Goal: Task Accomplishment & Management: Use online tool/utility

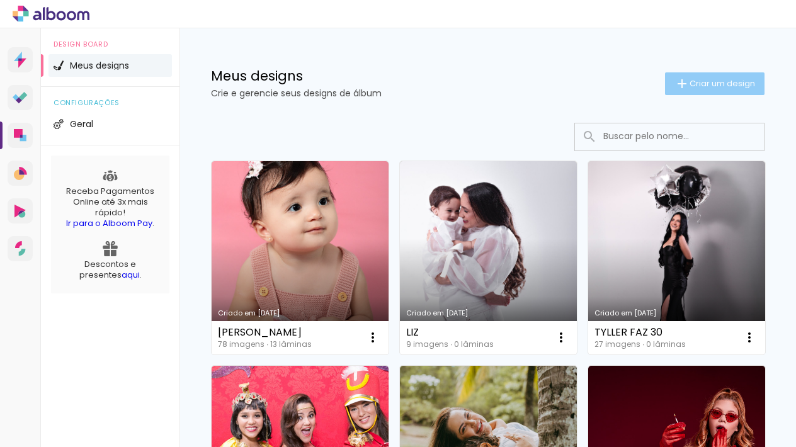
click at [735, 83] on span "Criar um design" at bounding box center [721, 83] width 65 height 8
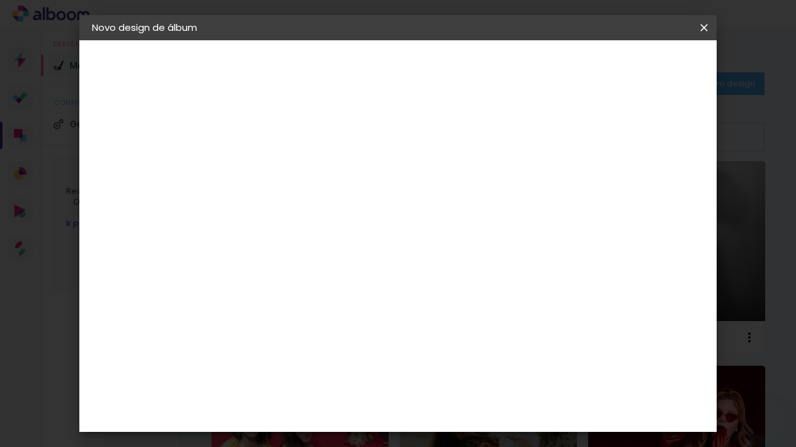
click at [0, 0] on div at bounding box center [0, 0] width 0 height 0
type input "[PERSON_NAME]"
type paper-input "[PERSON_NAME]"
click at [0, 0] on slot "Avançar" at bounding box center [0, 0] width 0 height 0
click at [393, 246] on input at bounding box center [329, 240] width 127 height 16
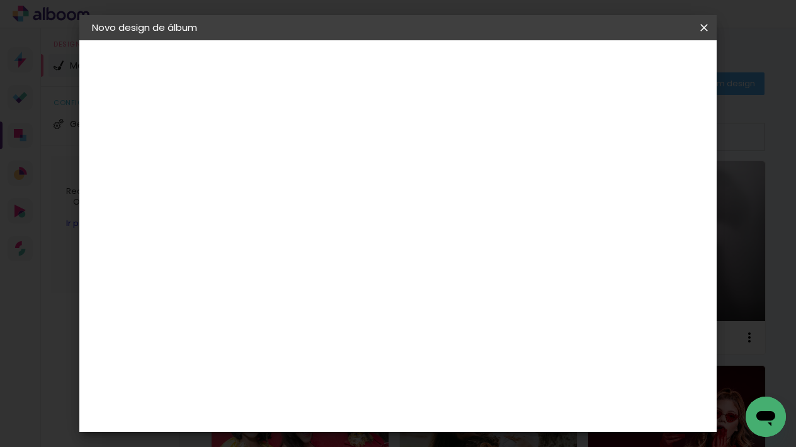
type input "MATIAS"
type paper-input "MATIAS"
click at [373, 290] on paper-item "Matias Encadernações" at bounding box center [317, 287] width 111 height 33
click at [500, 76] on paper-button "Avançar" at bounding box center [470, 66] width 62 height 21
click at [347, 210] on input "text" at bounding box center [322, 220] width 49 height 20
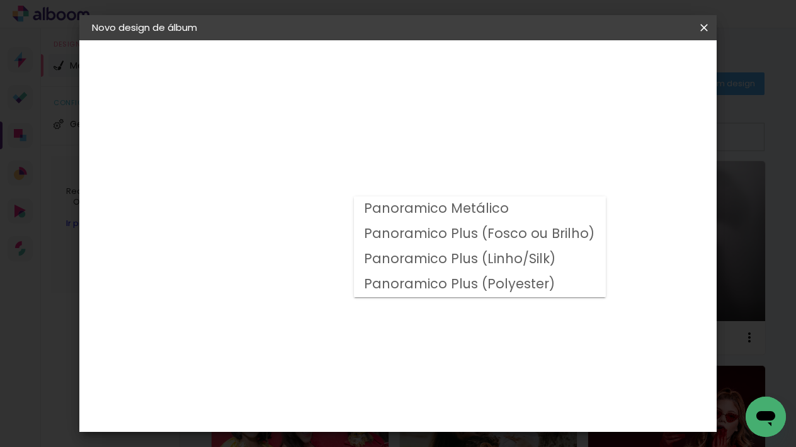
click at [0, 0] on slot "Panoramico Plus (Fosco ou Brilho)" at bounding box center [0, 0] width 0 height 0
type input "Panoramico Plus (Fosco ou Brilho)"
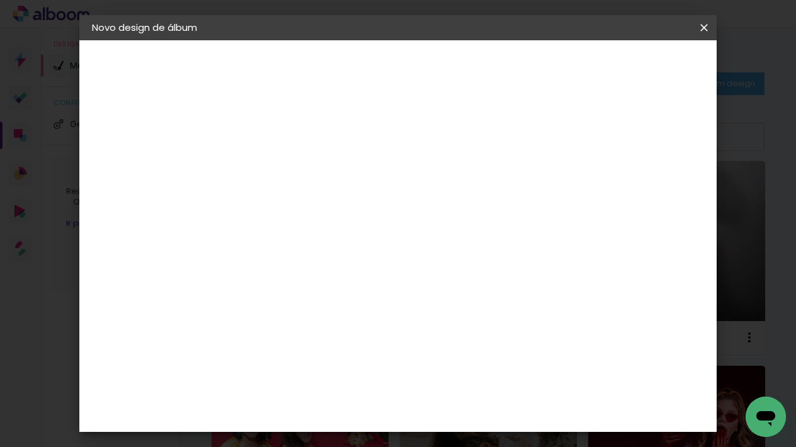
click at [452, 202] on input "Panoramico Plus (Fosco ou Brilho)" at bounding box center [375, 207] width 154 height 20
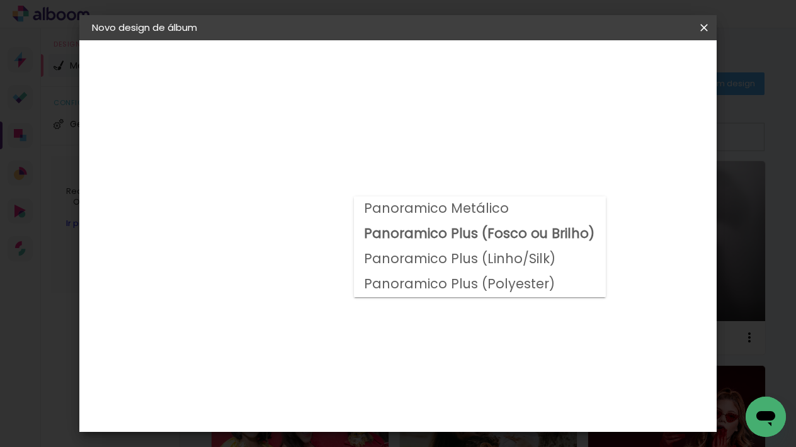
click at [0, 0] on slot "Panoramico Plus (Fosco ou Brilho)" at bounding box center [0, 0] width 0 height 0
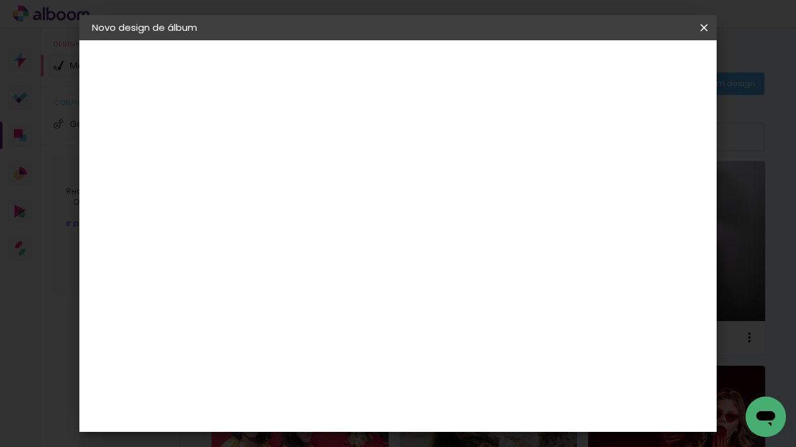
scroll to position [165, 0]
click at [429, 378] on span "20 × 25 cm" at bounding box center [406, 394] width 47 height 33
click at [0, 0] on slot "Avançar" at bounding box center [0, 0] width 0 height 0
click at [563, 138] on div at bounding box center [556, 135] width 11 height 11
type paper-checkbox "on"
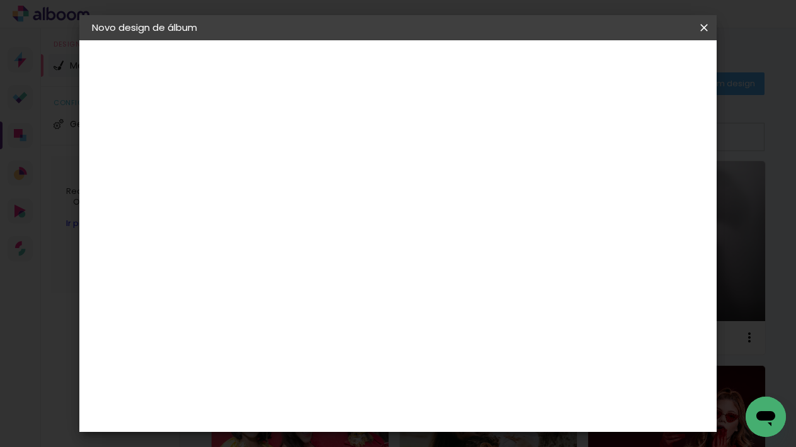
click at [634, 67] on span "Iniciar design" at bounding box center [605, 66] width 57 height 9
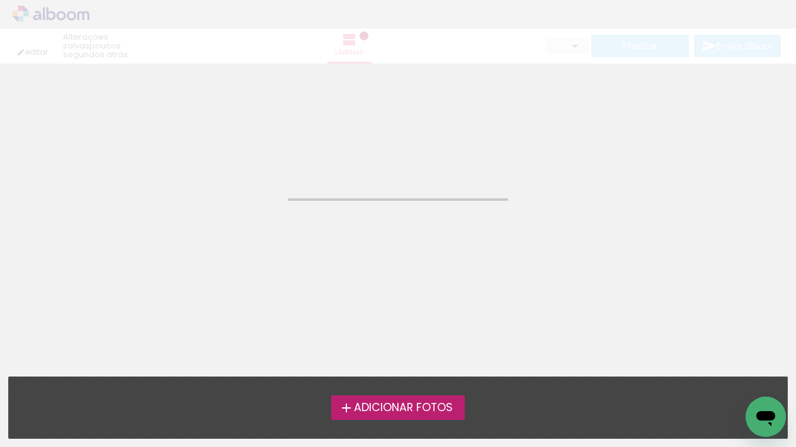
click at [387, 408] on span "Adicionar Fotos" at bounding box center [403, 407] width 99 height 11
click at [0, 0] on input "file" at bounding box center [0, 0] width 0 height 0
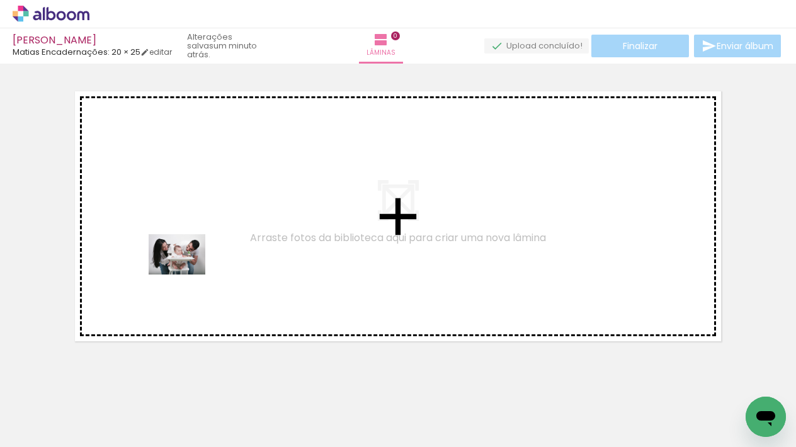
drag, startPoint x: 201, startPoint y: 409, endPoint x: 186, endPoint y: 272, distance: 138.0
click at [186, 272] on quentale-workspace at bounding box center [398, 223] width 796 height 447
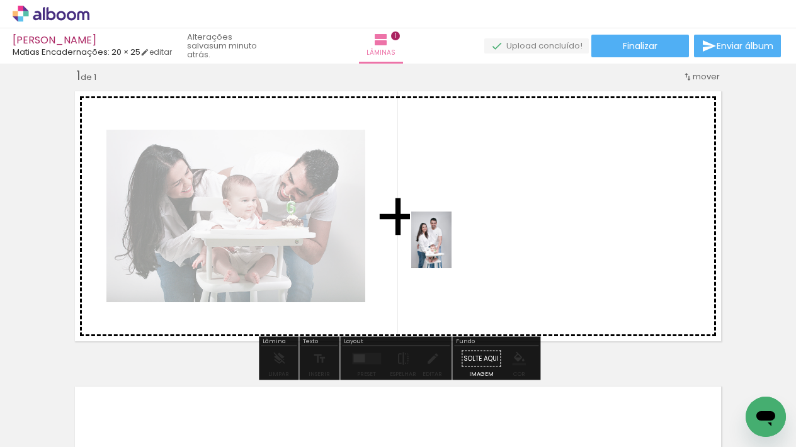
drag, startPoint x: 133, startPoint y: 414, endPoint x: 450, endPoint y: 249, distance: 357.6
click at [450, 249] on quentale-workspace at bounding box center [398, 223] width 796 height 447
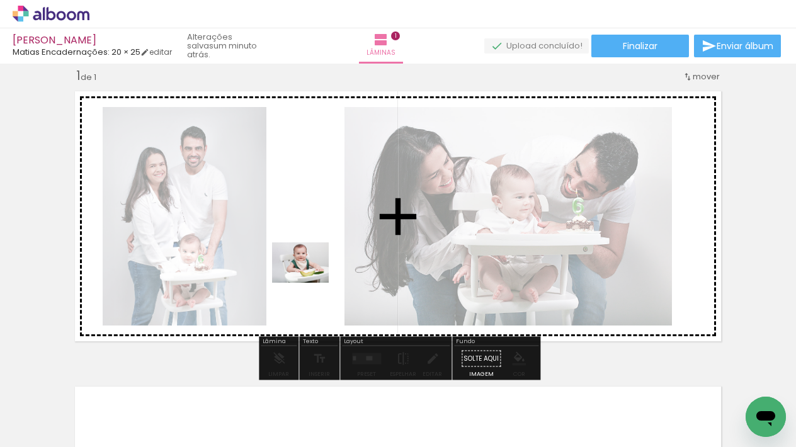
drag, startPoint x: 344, startPoint y: 409, endPoint x: 310, endPoint y: 280, distance: 132.8
click at [310, 280] on quentale-workspace at bounding box center [398, 223] width 796 height 447
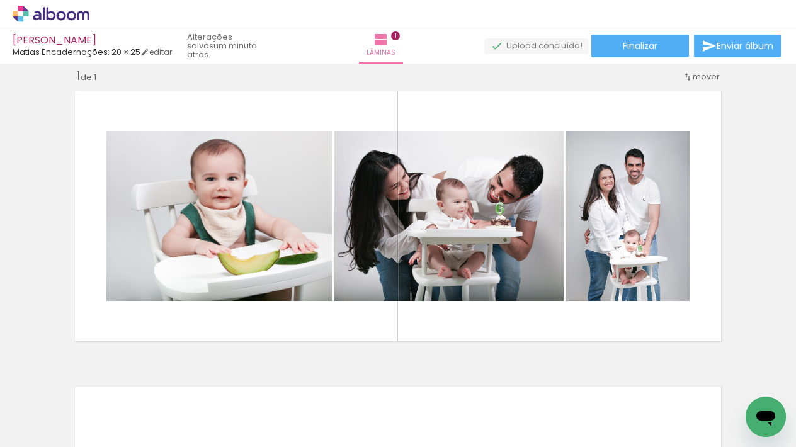
scroll to position [0, 497]
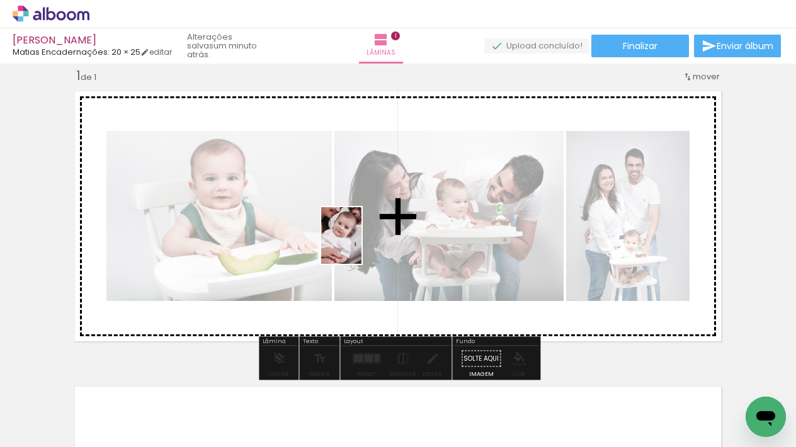
drag, startPoint x: 344, startPoint y: 423, endPoint x: 359, endPoint y: 245, distance: 178.7
click at [359, 245] on quentale-workspace at bounding box center [398, 223] width 796 height 447
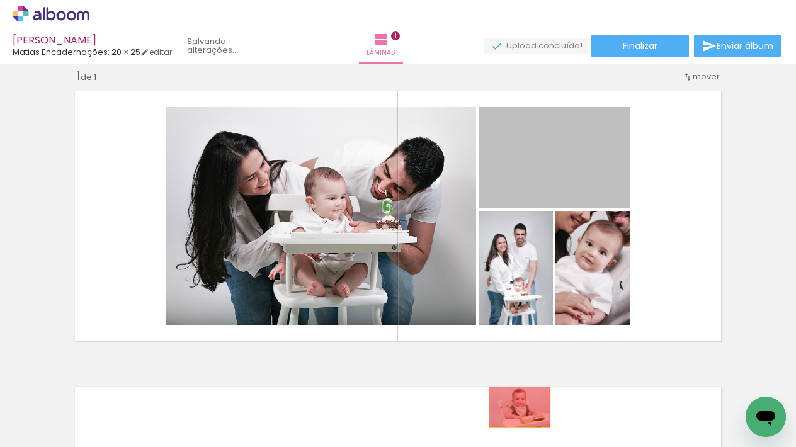
drag, startPoint x: 568, startPoint y: 176, endPoint x: 519, endPoint y: 407, distance: 236.8
click at [519, 407] on quentale-workspace at bounding box center [398, 223] width 796 height 447
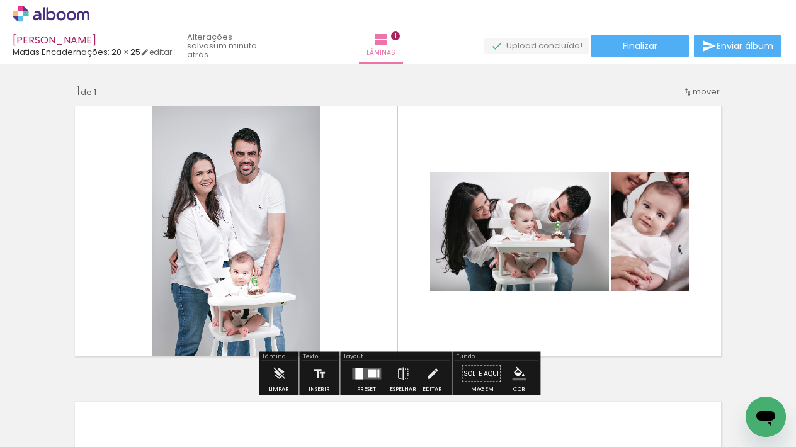
scroll to position [2, 0]
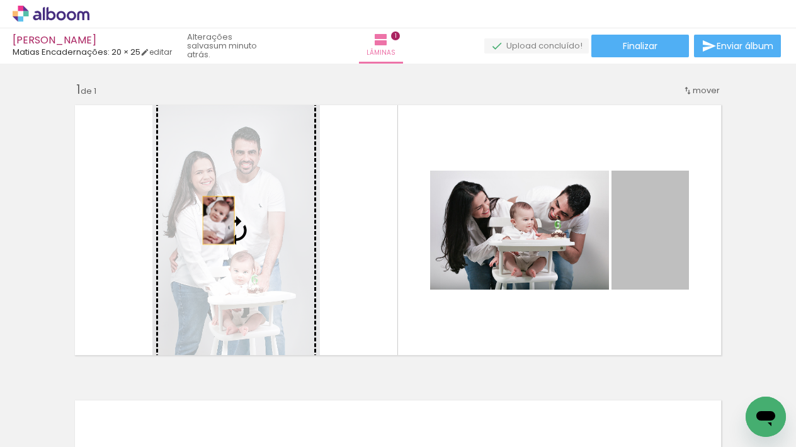
drag, startPoint x: 661, startPoint y: 237, endPoint x: 217, endPoint y: 221, distance: 444.1
click at [0, 0] on slot at bounding box center [0, 0] width 0 height 0
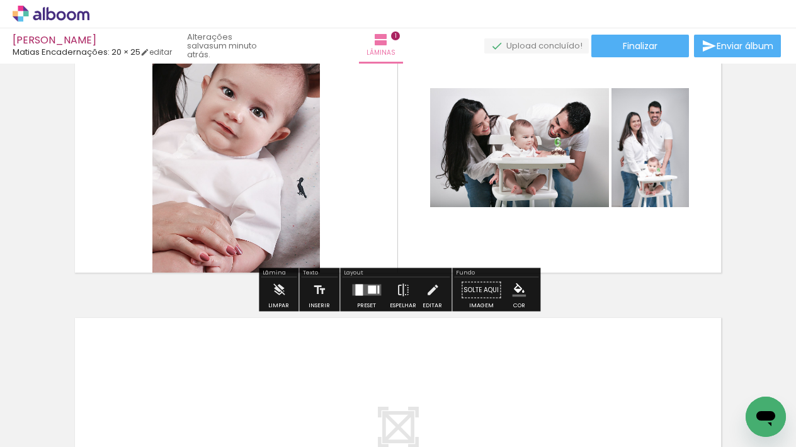
scroll to position [88, 0]
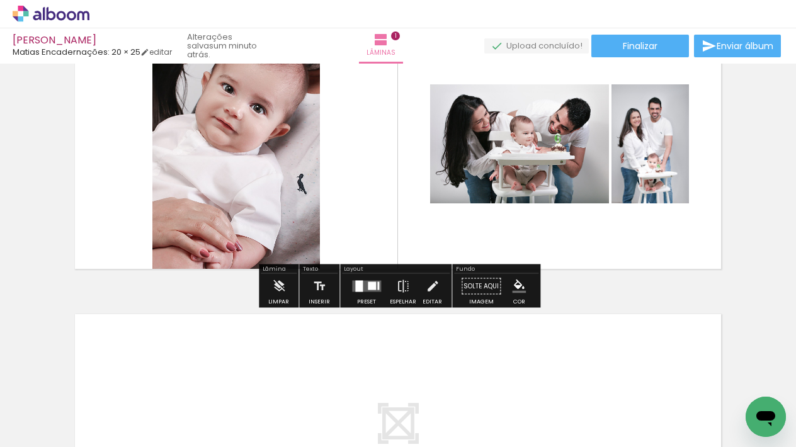
click at [357, 287] on div at bounding box center [359, 286] width 8 height 11
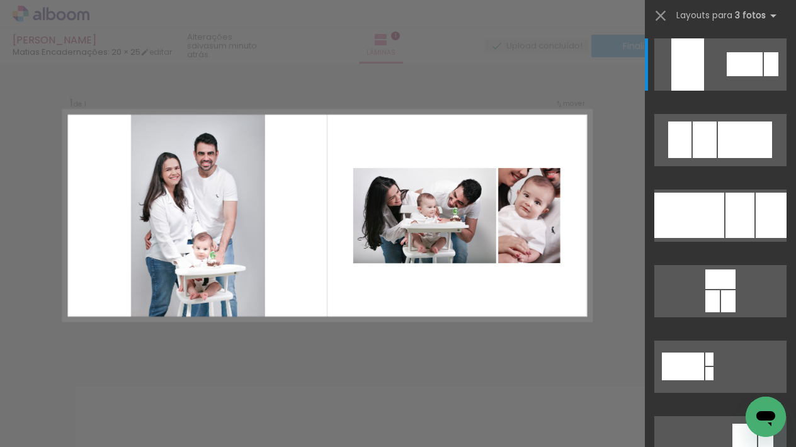
scroll to position [16, 0]
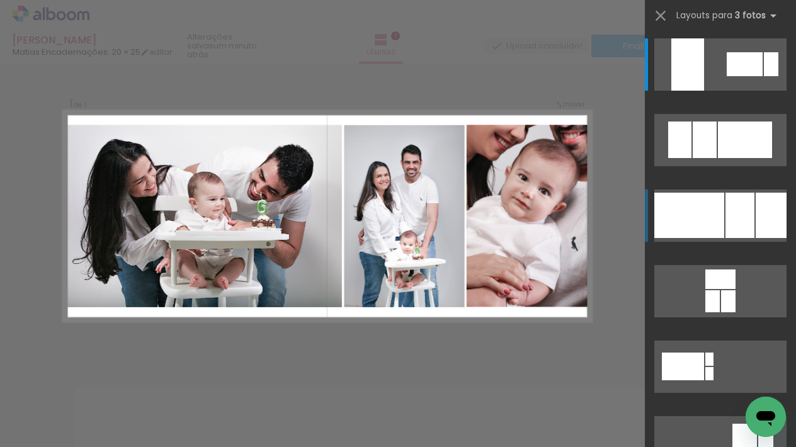
click at [720, 220] on div at bounding box center [689, 215] width 70 height 45
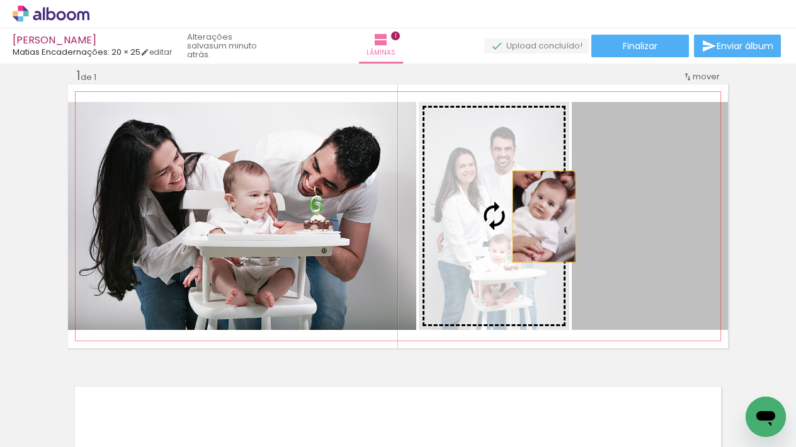
drag, startPoint x: 658, startPoint y: 217, endPoint x: 523, endPoint y: 215, distance: 136.0
click at [0, 0] on slot at bounding box center [0, 0] width 0 height 0
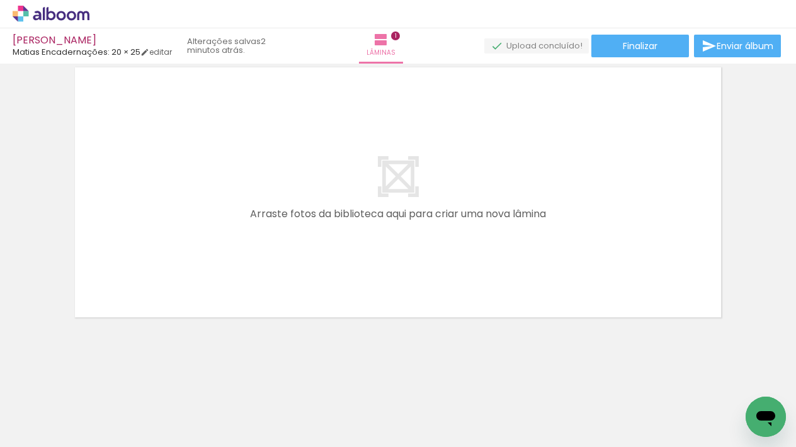
scroll to position [0, 0]
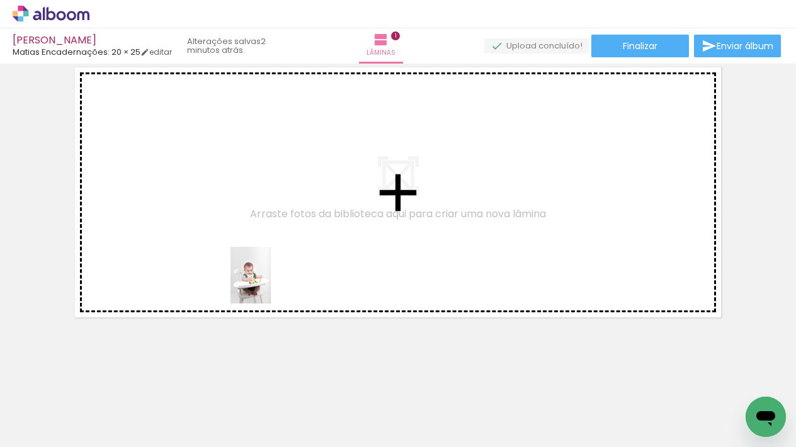
drag, startPoint x: 269, startPoint y: 422, endPoint x: 268, endPoint y: 285, distance: 137.2
click at [268, 285] on quentale-workspace at bounding box center [398, 223] width 796 height 447
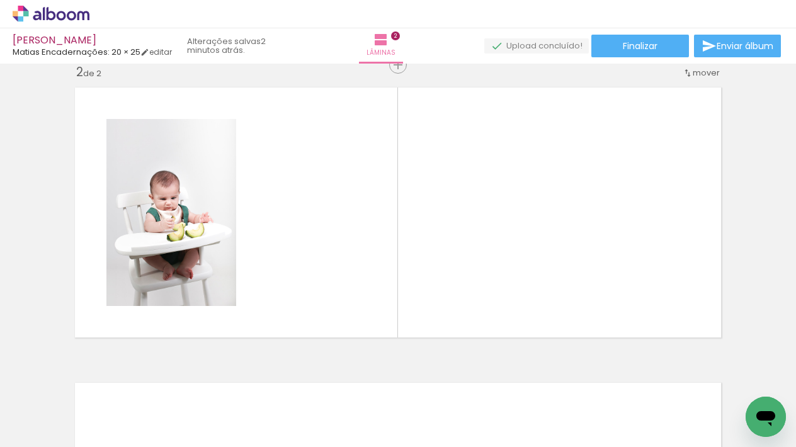
scroll to position [311, 0]
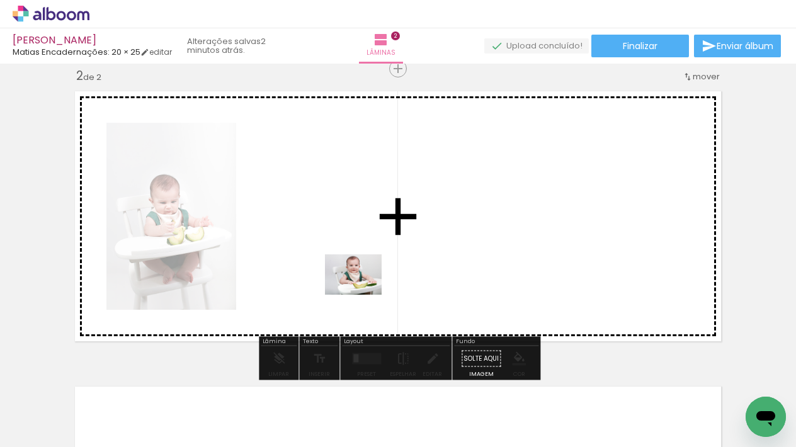
drag, startPoint x: 350, startPoint y: 410, endPoint x: 363, endPoint y: 288, distance: 122.8
click at [363, 288] on quentale-workspace at bounding box center [398, 223] width 796 height 447
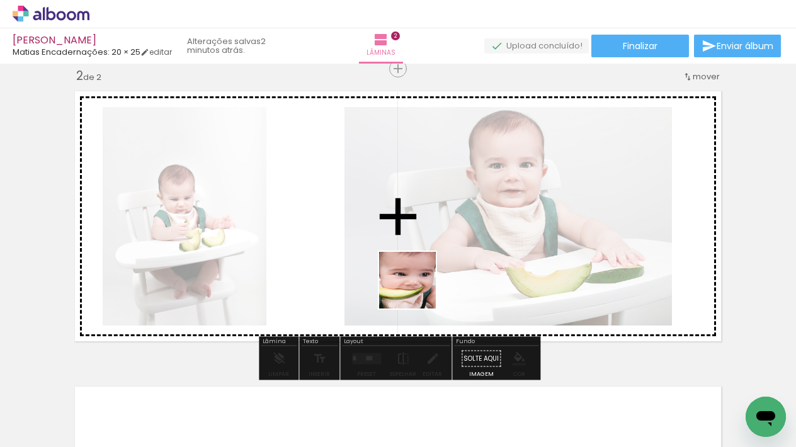
drag, startPoint x: 414, startPoint y: 420, endPoint x: 417, endPoint y: 281, distance: 138.5
click at [417, 281] on quentale-workspace at bounding box center [398, 223] width 796 height 447
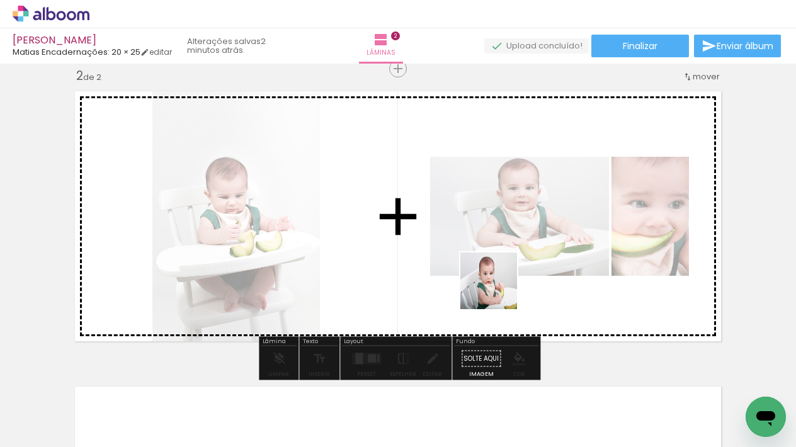
drag, startPoint x: 496, startPoint y: 405, endPoint x: 498, endPoint y: 280, distance: 125.9
click at [498, 280] on quentale-workspace at bounding box center [398, 223] width 796 height 447
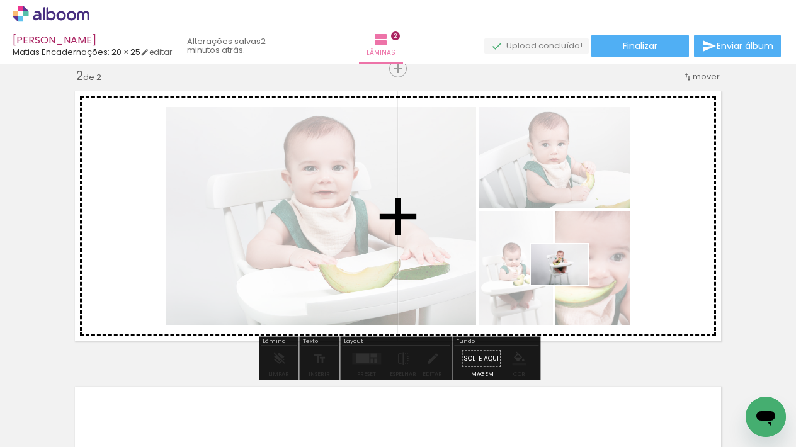
drag, startPoint x: 553, startPoint y: 415, endPoint x: 568, endPoint y: 282, distance: 133.7
click at [568, 282] on quentale-workspace at bounding box center [398, 223] width 796 height 447
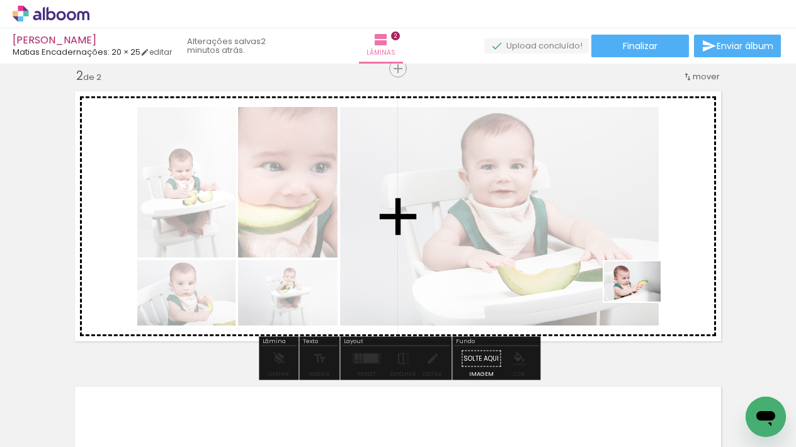
drag, startPoint x: 633, startPoint y: 406, endPoint x: 641, endPoint y: 299, distance: 107.3
click at [641, 299] on quentale-workspace at bounding box center [398, 223] width 796 height 447
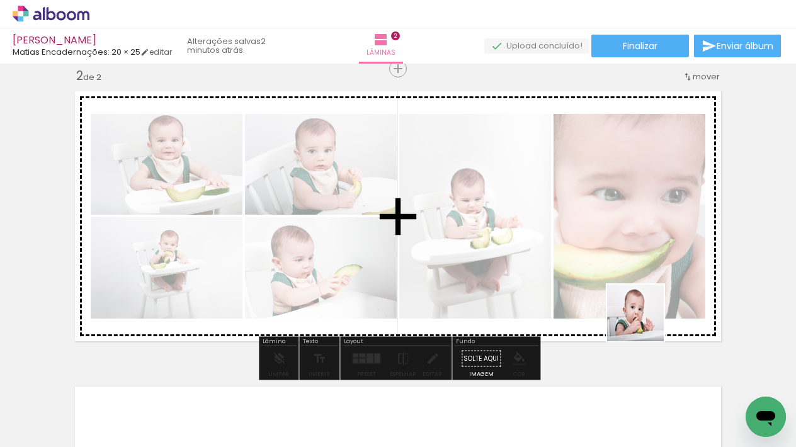
drag, startPoint x: 694, startPoint y: 417, endPoint x: 642, endPoint y: 310, distance: 119.7
click at [642, 310] on quentale-workspace at bounding box center [398, 223] width 796 height 447
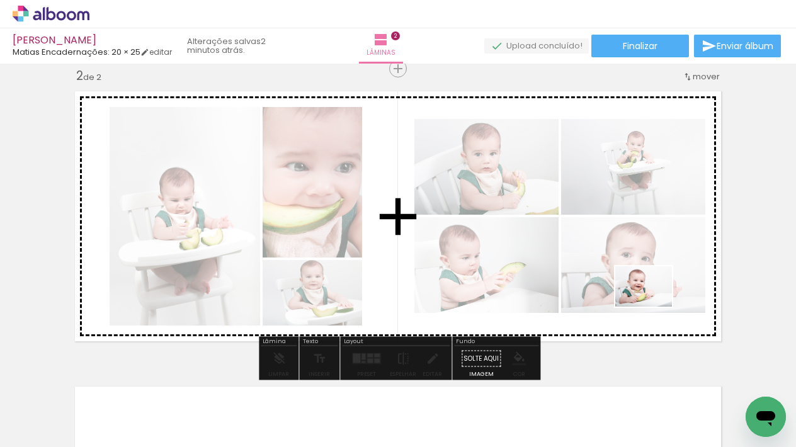
drag, startPoint x: 777, startPoint y: 395, endPoint x: 653, endPoint y: 304, distance: 154.5
click at [653, 304] on quentale-workspace at bounding box center [398, 223] width 796 height 447
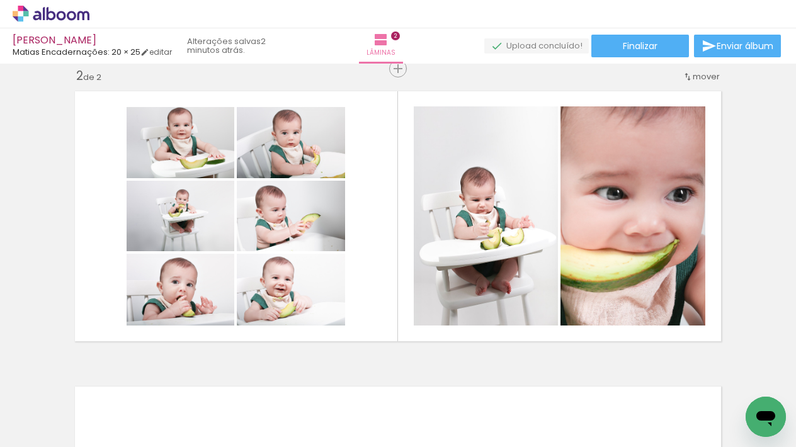
scroll to position [0, 0]
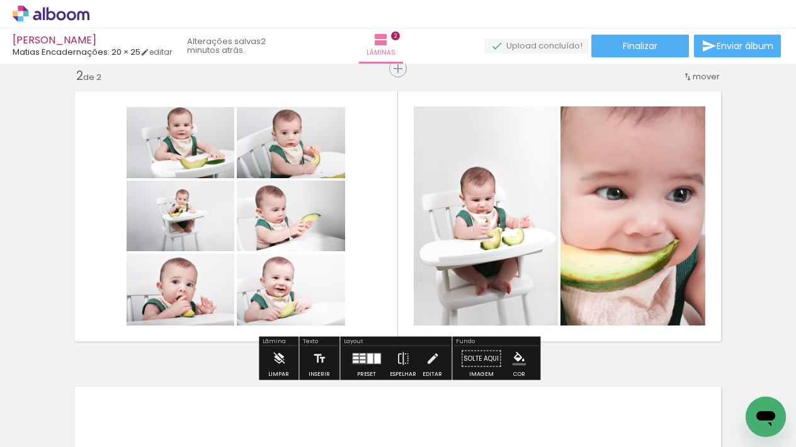
click at [368, 358] on div at bounding box center [370, 359] width 6 height 10
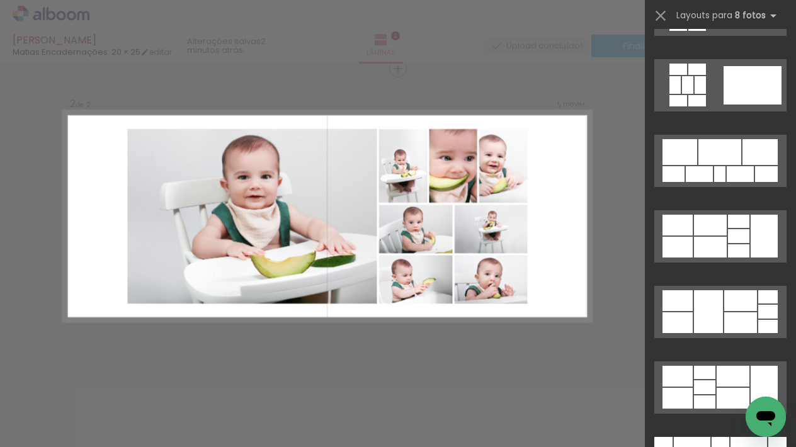
scroll to position [366, 0]
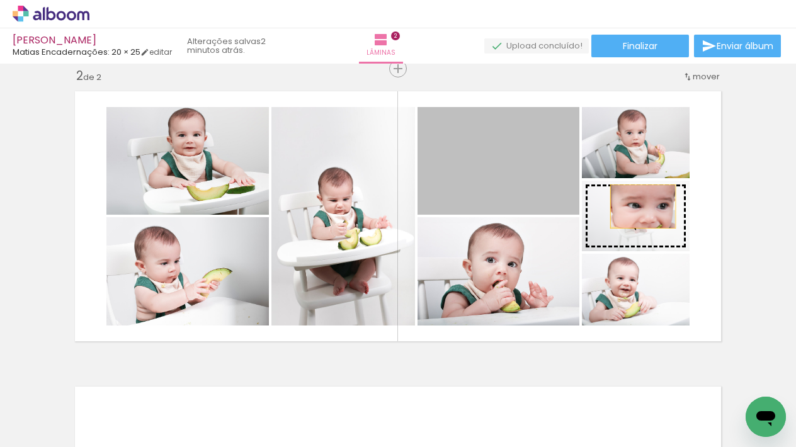
drag, startPoint x: 538, startPoint y: 163, endPoint x: 643, endPoint y: 206, distance: 113.8
click at [0, 0] on slot at bounding box center [0, 0] width 0 height 0
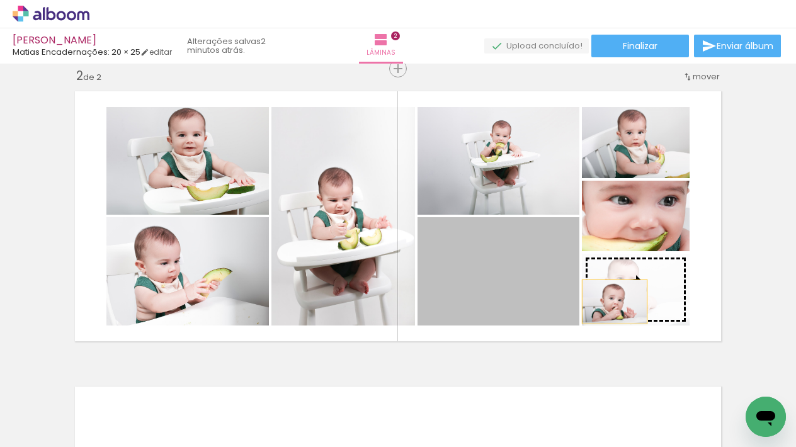
drag, startPoint x: 531, startPoint y: 279, endPoint x: 621, endPoint y: 302, distance: 93.0
click at [0, 0] on slot at bounding box center [0, 0] width 0 height 0
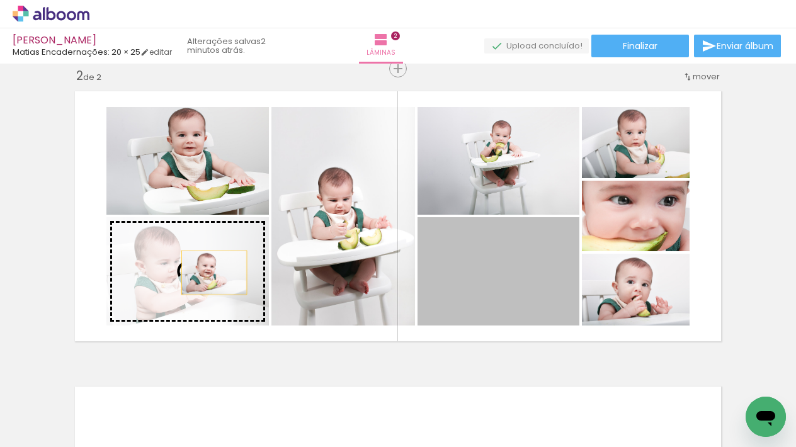
drag, startPoint x: 478, startPoint y: 279, endPoint x: 214, endPoint y: 273, distance: 263.9
click at [0, 0] on slot at bounding box center [0, 0] width 0 height 0
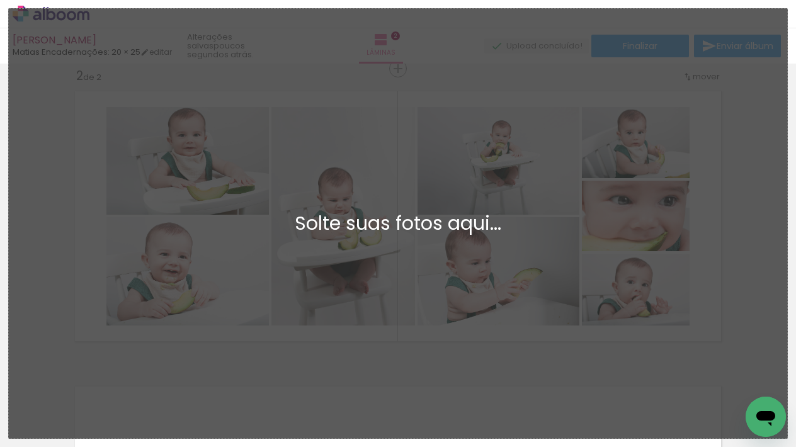
click at [607, 342] on div "Adicionar Fotos Solte suas fotos aqui..." at bounding box center [398, 223] width 778 height 429
